Goal: Information Seeking & Learning: Learn about a topic

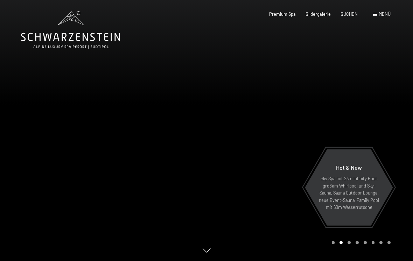
click at [283, 12] on span "Premium Spa" at bounding box center [282, 14] width 27 height 6
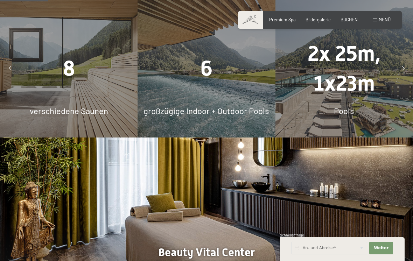
scroll to position [457, 0]
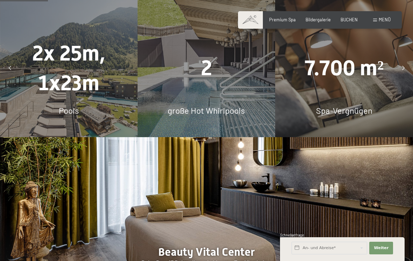
click at [379, 105] on div "7.700 m² Spa-Vergnügen" at bounding box center [345, 68] width 138 height 138
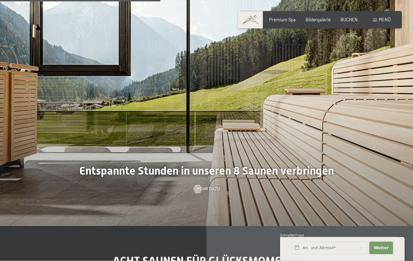
scroll to position [1528, 0]
click at [202, 197] on div at bounding box center [206, 95] width 413 height 261
click at [200, 193] on div at bounding box center [197, 189] width 5 height 8
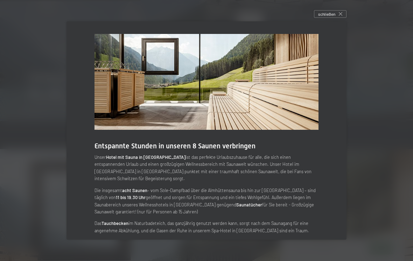
scroll to position [1342, 0]
click at [341, 13] on icon at bounding box center [341, 14] width 4 height 4
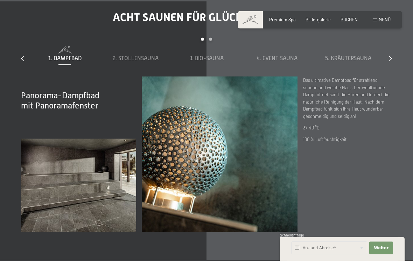
scroll to position [1760, 0]
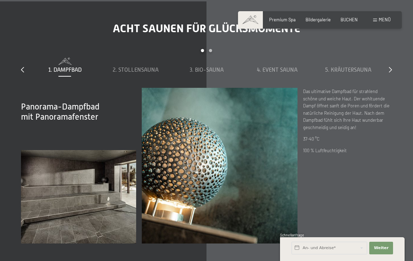
click at [132, 73] on span "2. Stollensauna" at bounding box center [136, 70] width 46 height 6
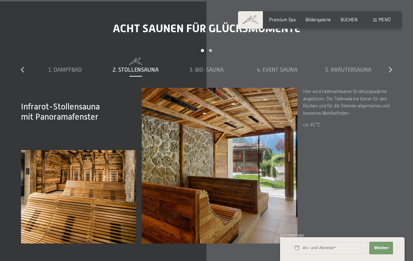
click at [390, 72] on icon at bounding box center [390, 70] width 3 height 6
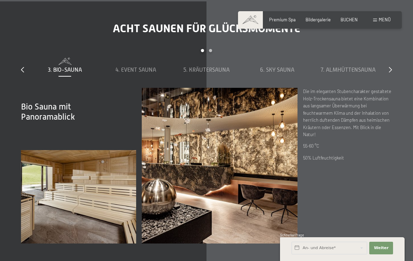
click at [391, 72] on icon at bounding box center [390, 70] width 3 height 6
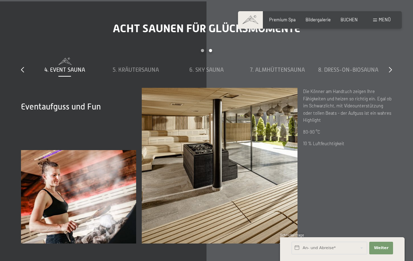
click at [392, 72] on icon at bounding box center [390, 70] width 3 height 6
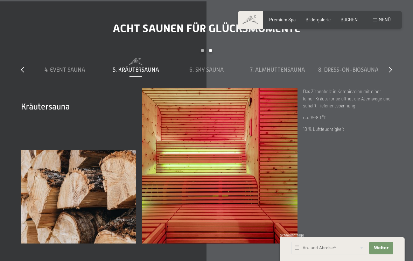
click at [361, 73] on span "8. Dress-on-Biosauna" at bounding box center [348, 70] width 60 height 6
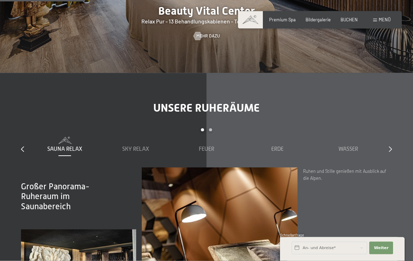
scroll to position [698, 0]
click at [132, 145] on div "Sky Relax" at bounding box center [135, 145] width 65 height 16
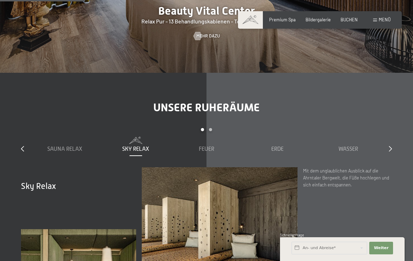
click at [73, 148] on span "Sauna Relax" at bounding box center [64, 149] width 35 height 6
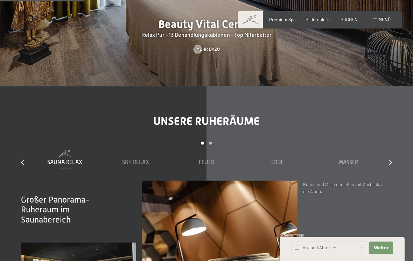
scroll to position [687, 0]
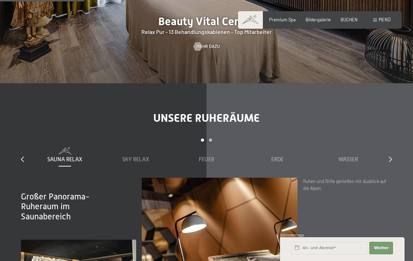
click at [133, 159] on span "Sky Relax" at bounding box center [135, 160] width 27 height 6
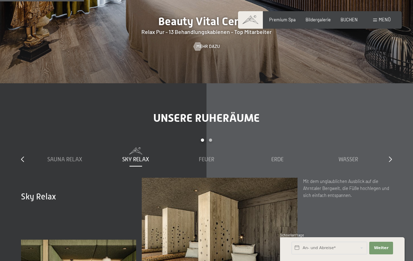
scroll to position [14, 0]
click at [359, 205] on div "Sky Relax Mit dem unglaublichen Ausblick auf die Ahrntaler Bergwelt, die Füße h…" at bounding box center [347, 256] width 89 height 156
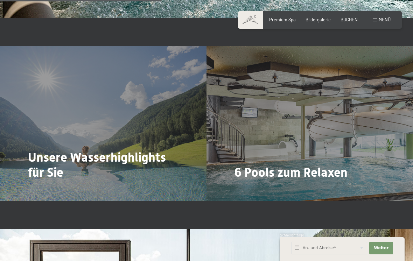
scroll to position [7, 0]
